Goal: Navigation & Orientation: Find specific page/section

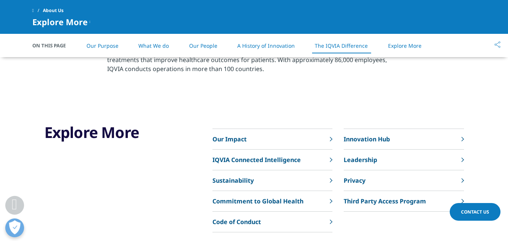
scroll to position [1468, 0]
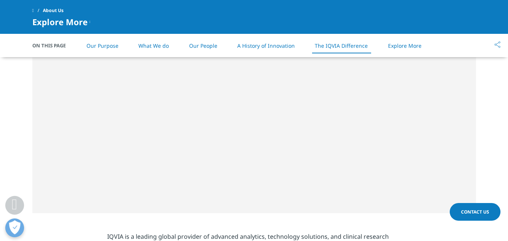
click at [151, 41] on li "What We do" at bounding box center [154, 46] width 46 height 22
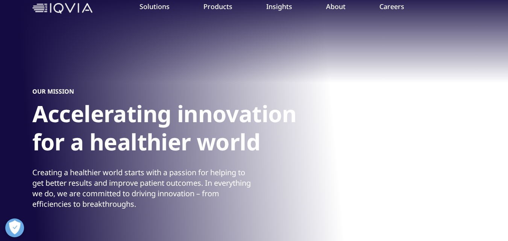
scroll to position [1, 0]
